Goal: Download file/media

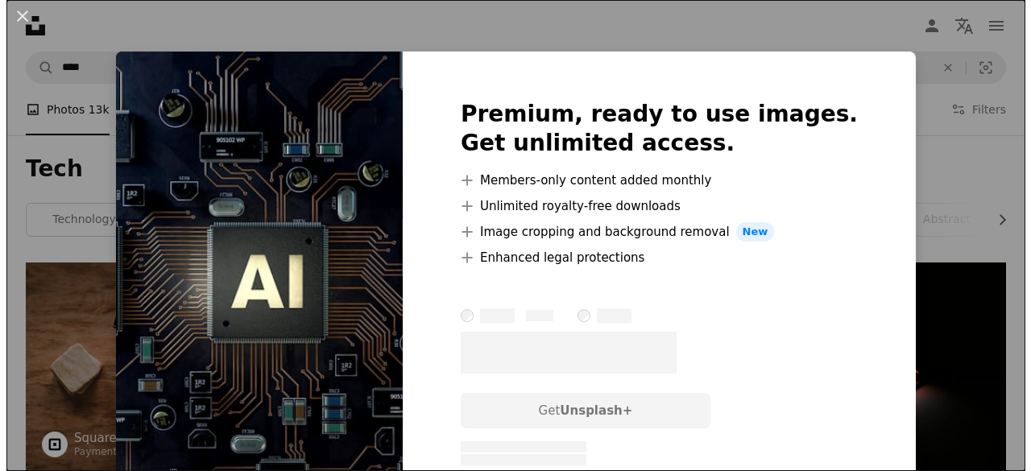
scroll to position [3302, 0]
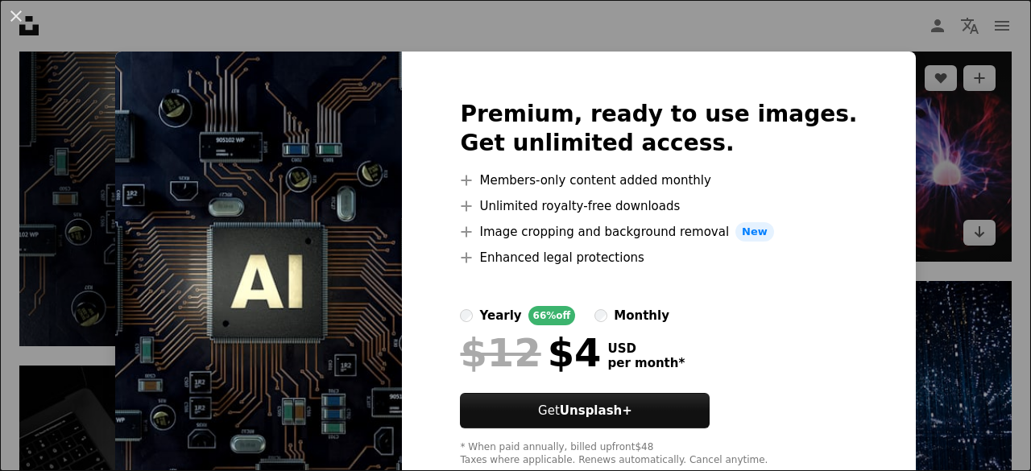
click at [985, 151] on div "An X shape Premium, ready to use images. Get unlimited access. A plus sign Memb…" at bounding box center [515, 235] width 1031 height 471
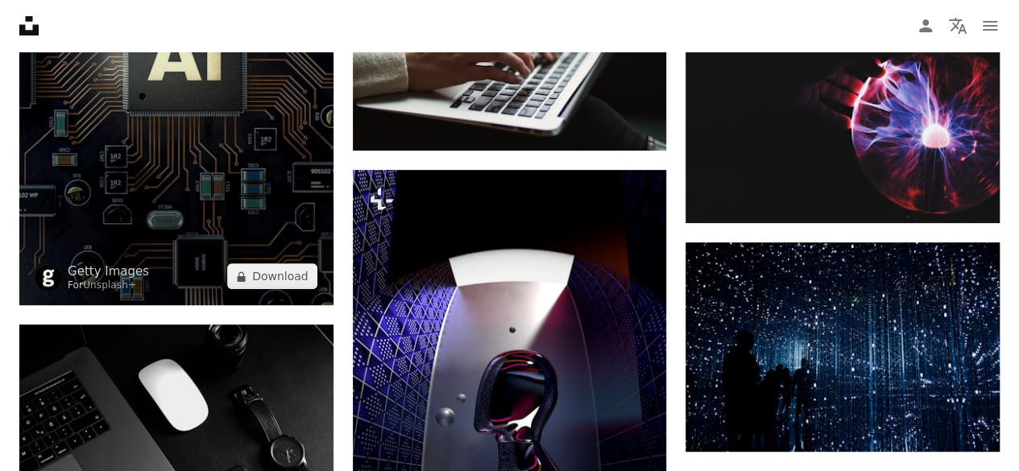
click at [263, 215] on img at bounding box center [176, 54] width 314 height 502
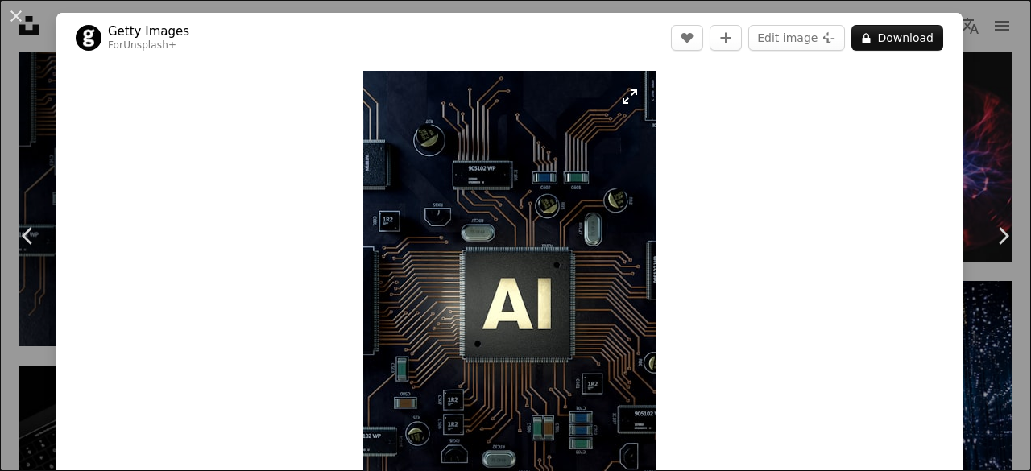
drag, startPoint x: 328, startPoint y: 69, endPoint x: 626, endPoint y: 253, distance: 350.0
click at [640, 281] on div "Zoom in" at bounding box center [509, 305] width 906 height 484
click at [622, 108] on img "Zoom in on this image" at bounding box center [509, 305] width 292 height 468
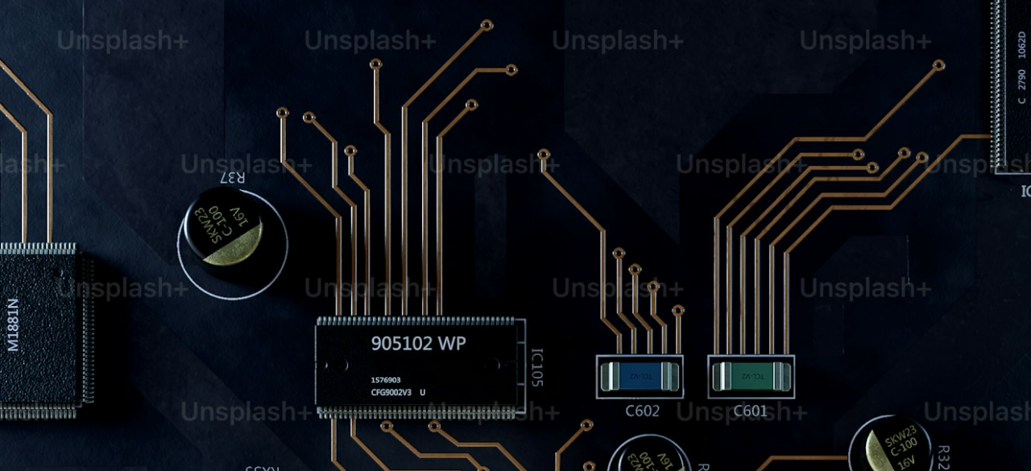
scroll to position [571, 0]
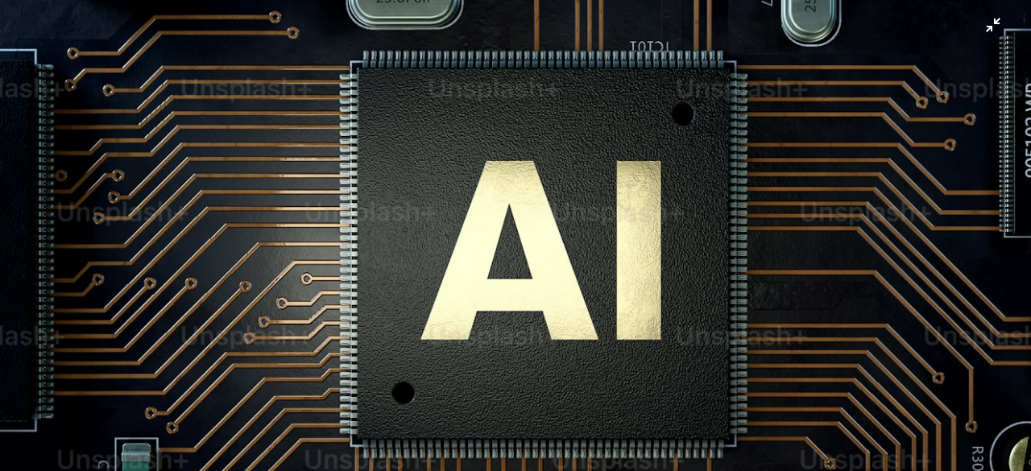
click at [330, 164] on img "Zoom out on this image" at bounding box center [515, 254] width 1033 height 1653
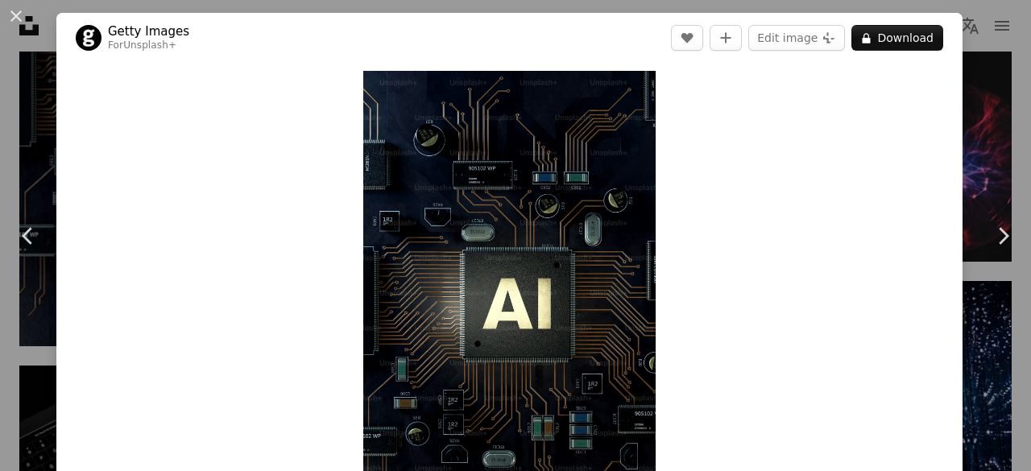
scroll to position [67, 0]
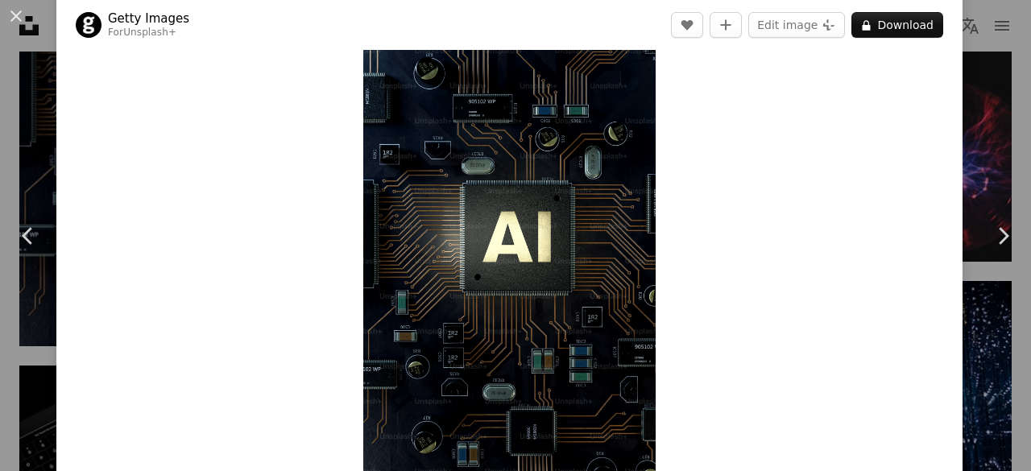
click at [324, 164] on div "Zoom in" at bounding box center [509, 238] width 906 height 484
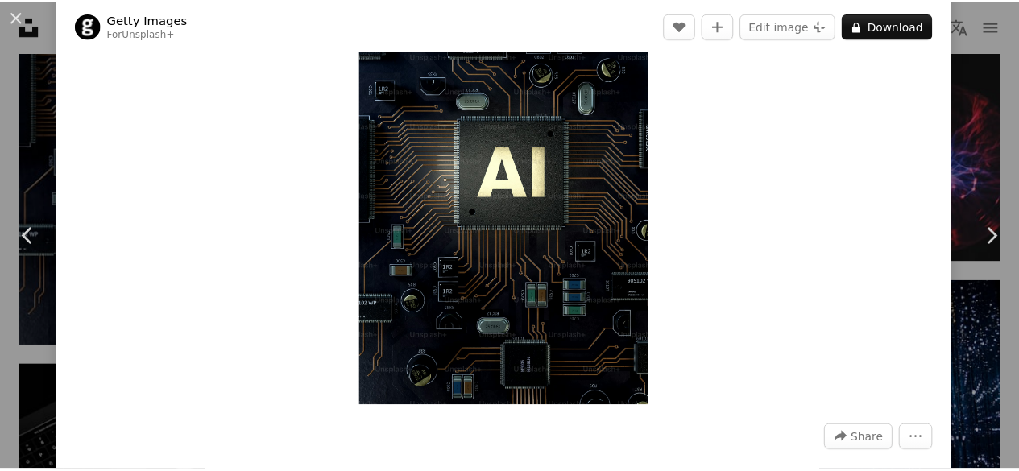
scroll to position [147, 0]
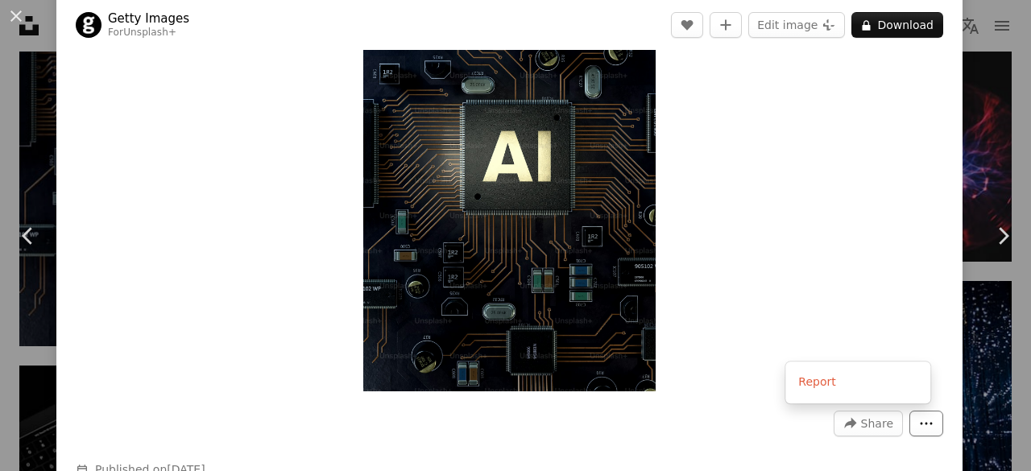
click at [919, 420] on icon "More Actions" at bounding box center [926, 423] width 14 height 14
click at [14, 14] on button "An X shape" at bounding box center [15, 15] width 19 height 19
